Goal: Navigation & Orientation: Find specific page/section

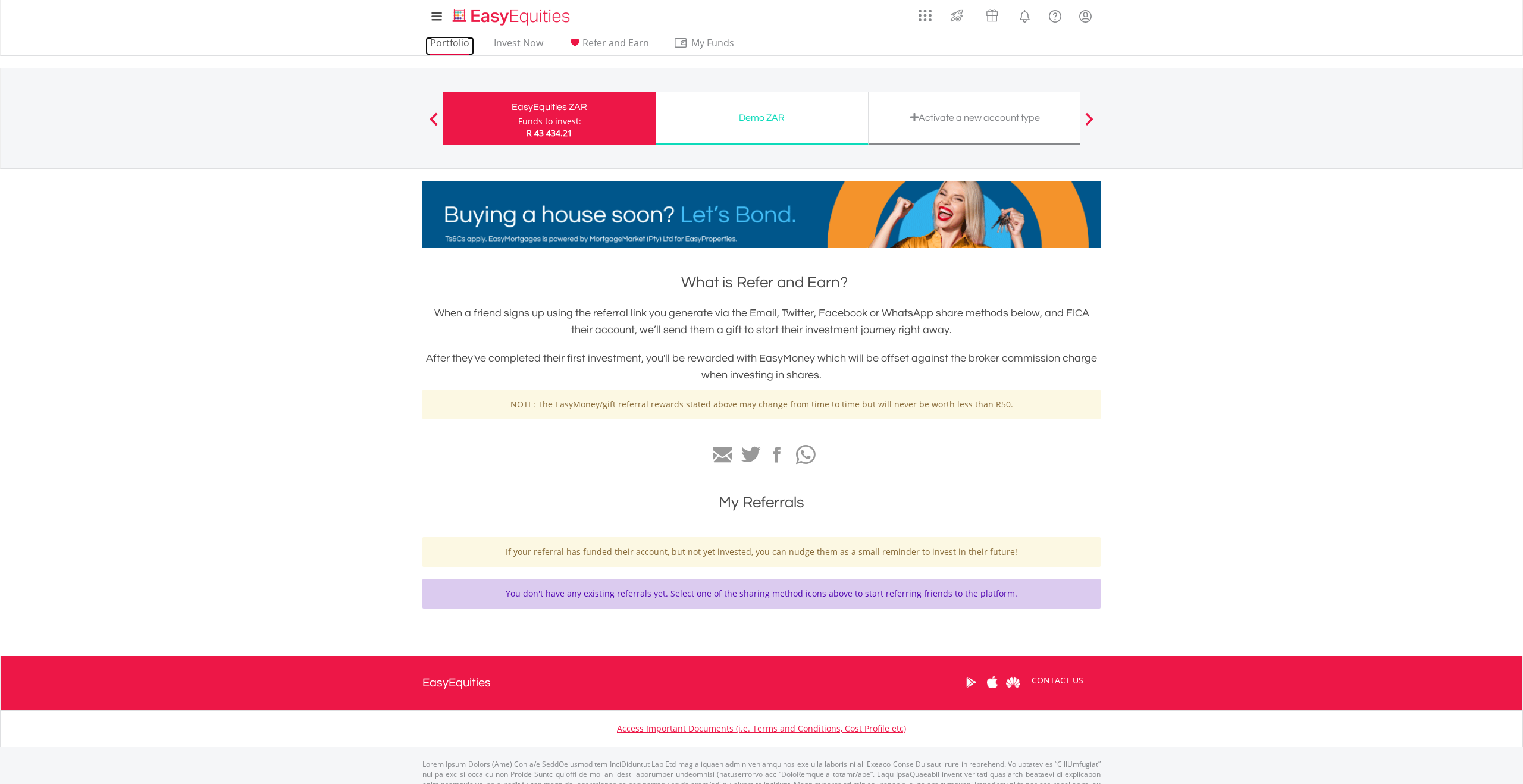
click at [437, 39] on link "Portfolio" at bounding box center [450, 45] width 49 height 18
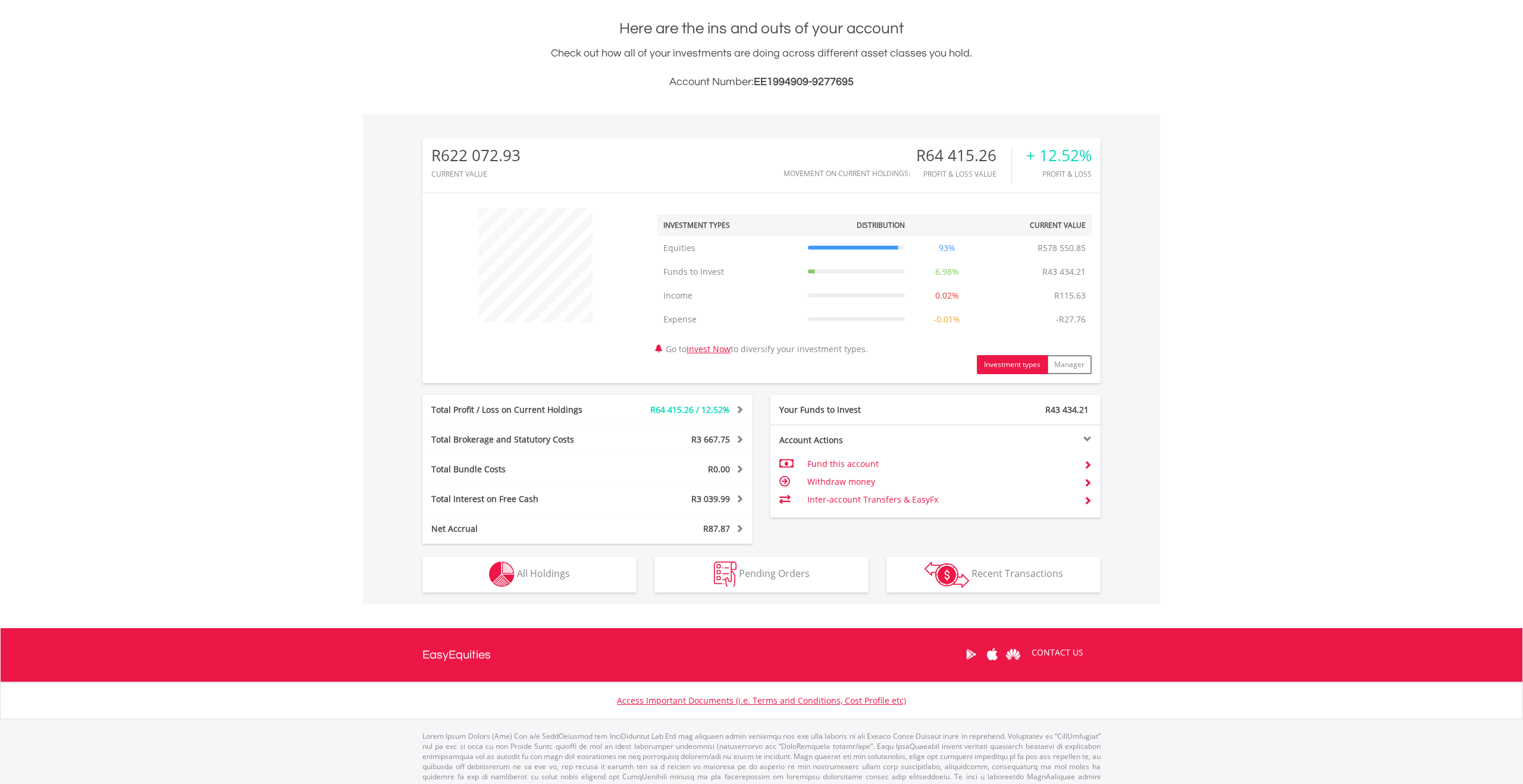
scroll to position [254, 0]
click at [548, 575] on span "All Holdings" at bounding box center [544, 573] width 53 height 13
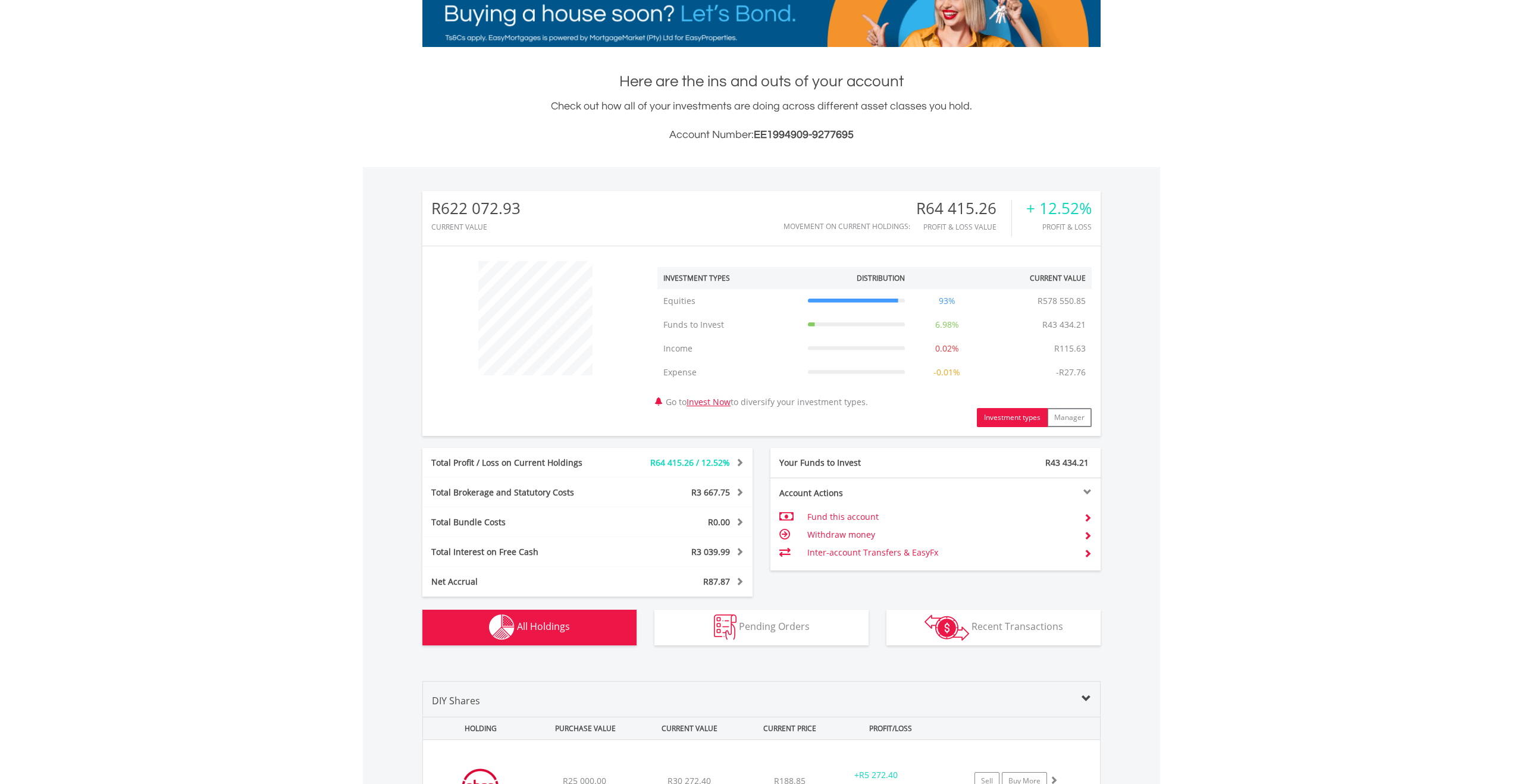
scroll to position [0, 0]
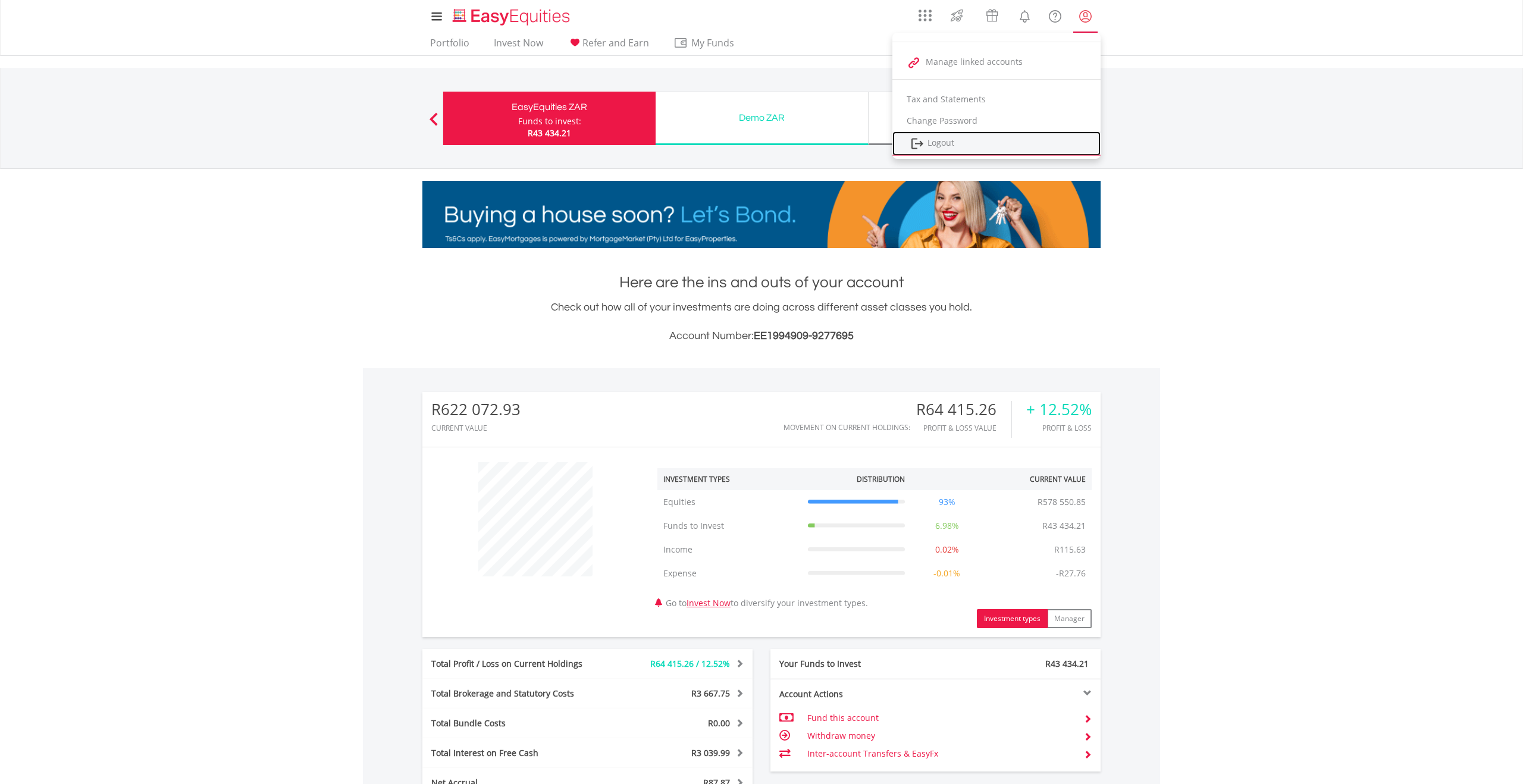
click at [965, 146] on link "Logout" at bounding box center [996, 144] width 208 height 25
